Goal: Answer question/provide support: Answer question/provide support

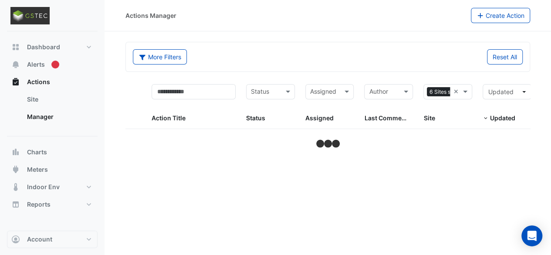
select select "***"
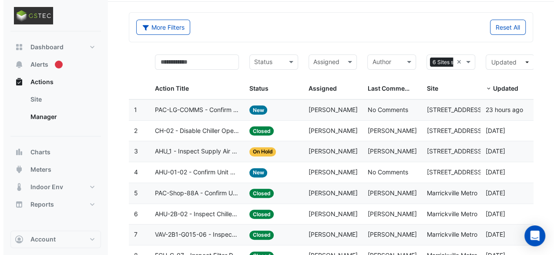
scroll to position [44, 0]
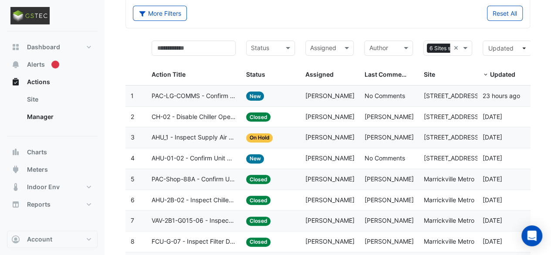
click at [183, 94] on span "PAC-LG-COMMS - Confirm Unit Overnight Operation (Energy Waste)" at bounding box center [193, 96] width 84 height 10
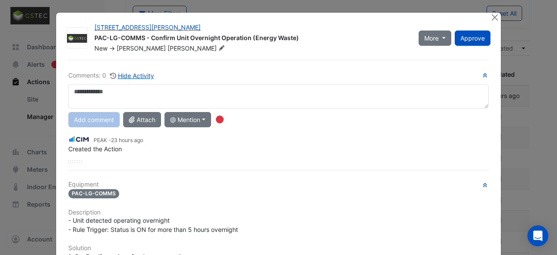
scroll to position [0, 0]
click at [205, 118] on button "@ Mention" at bounding box center [188, 119] width 47 height 15
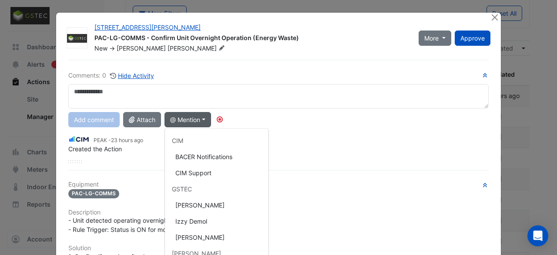
scroll to position [44, 0]
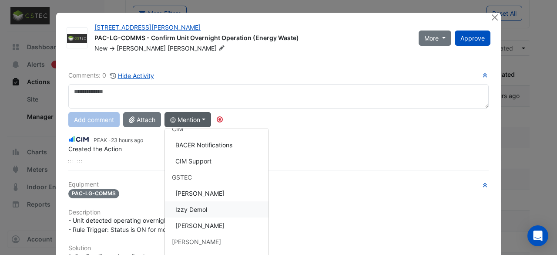
click at [190, 206] on button "Izzy Demol" at bounding box center [217, 209] width 104 height 16
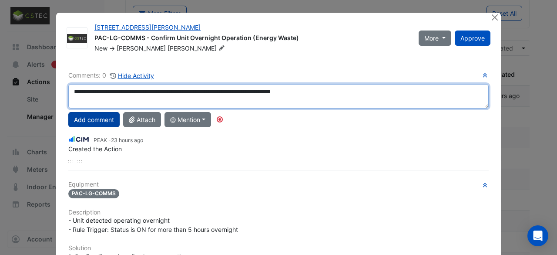
type textarea "**********"
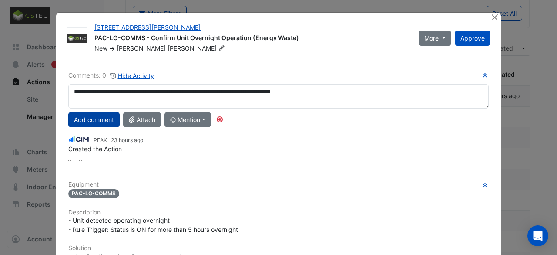
click at [93, 116] on button "Add comment" at bounding box center [93, 119] width 51 height 15
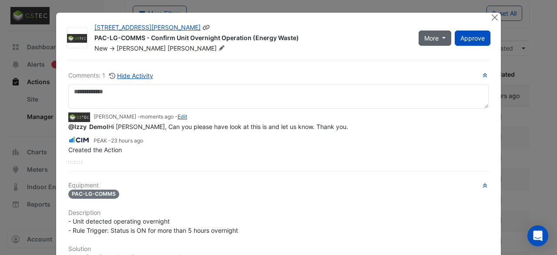
click at [441, 36] on button "More" at bounding box center [435, 37] width 33 height 15
click at [370, 31] on div "[STREET_ADDRESS][PERSON_NAME]" at bounding box center [251, 28] width 314 height 10
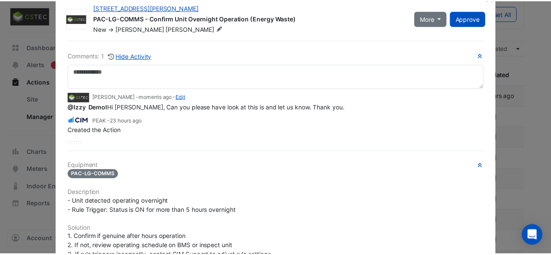
scroll to position [0, 0]
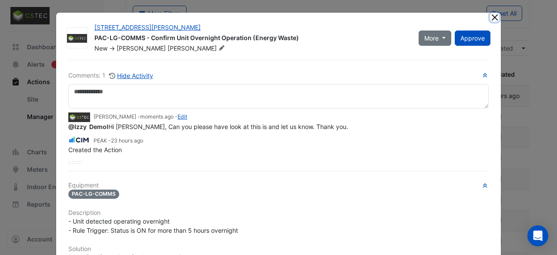
click at [493, 15] on button "Close" at bounding box center [494, 17] width 9 height 9
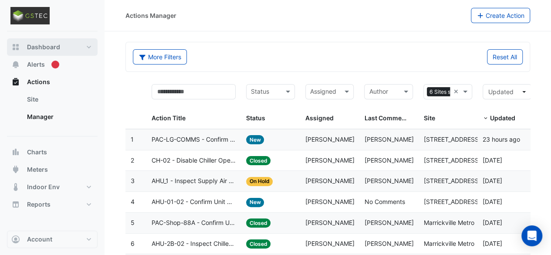
click at [47, 47] on span "Dashboard" at bounding box center [43, 47] width 33 height 9
select select "***"
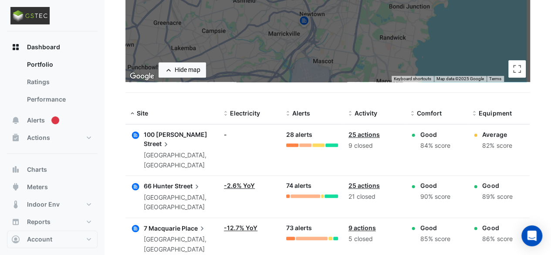
scroll to position [218, 0]
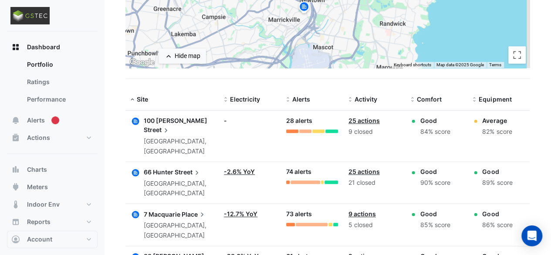
click at [170, 118] on span "100 [PERSON_NAME]" at bounding box center [176, 120] width 64 height 7
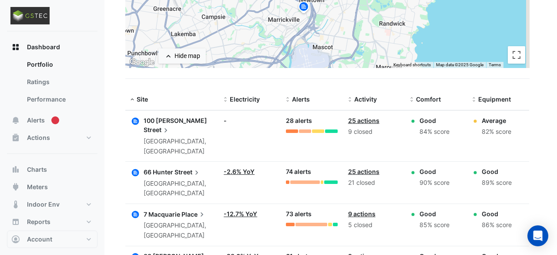
click at [176, 85] on ngb-offcanvas-backdrop at bounding box center [278, 127] width 557 height 255
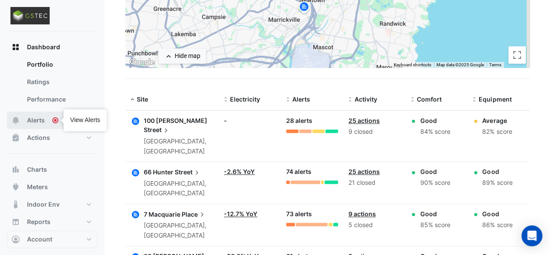
click at [38, 119] on span "Alerts" at bounding box center [36, 120] width 18 height 9
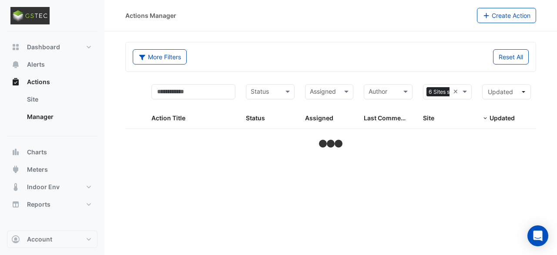
select select "***"
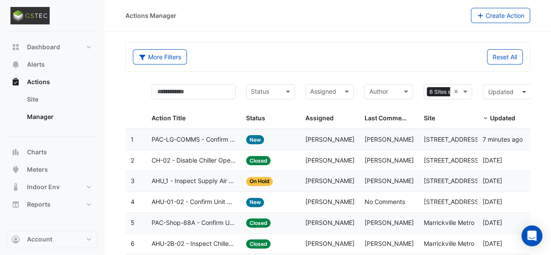
click at [192, 138] on span "PAC-LG-COMMS - Confirm Unit Overnight Operation (Energy Waste)" at bounding box center [193, 140] width 84 height 10
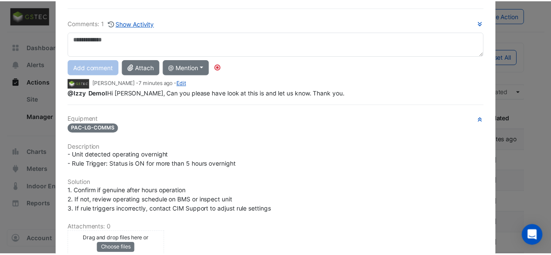
scroll to position [9, 0]
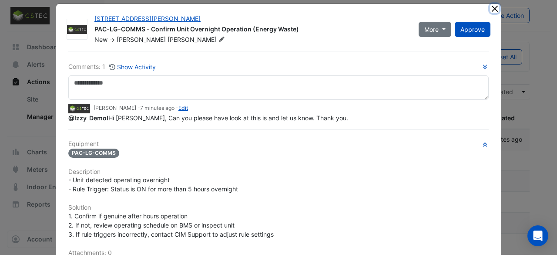
click at [492, 7] on button "Close" at bounding box center [494, 8] width 9 height 9
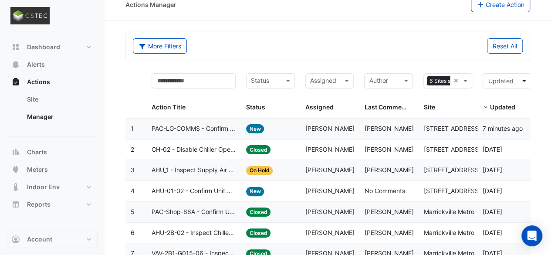
scroll to position [0, 0]
